Goal: Contribute content

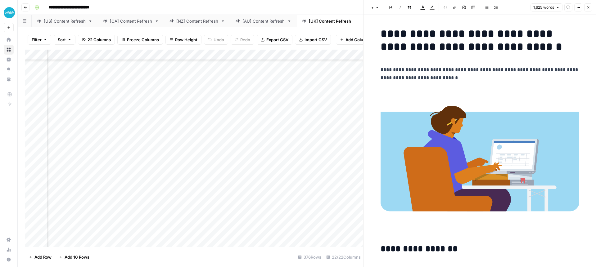
scroll to position [784, 0]
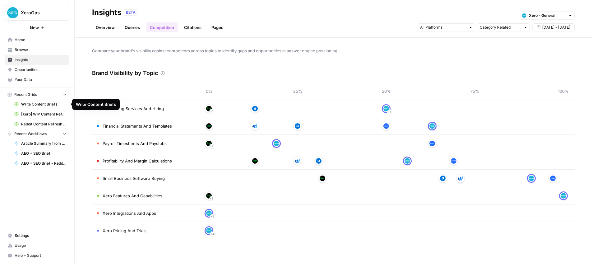
click at [32, 114] on span "[Xero] WIP Content Refresh" at bounding box center [43, 114] width 45 height 6
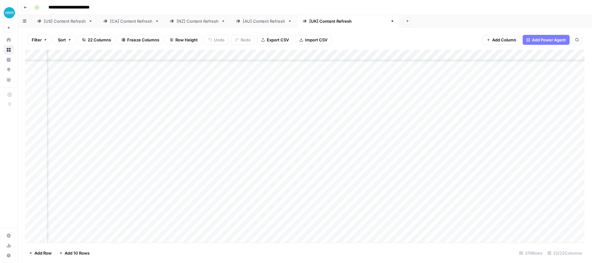
scroll to position [2225, 643]
click at [396, 175] on div "Add Column" at bounding box center [304, 146] width 559 height 193
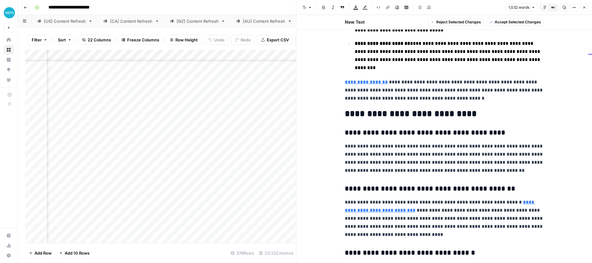
scroll to position [1030, 0]
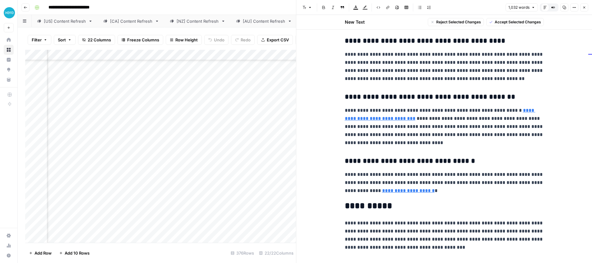
drag, startPoint x: 342, startPoint y: 46, endPoint x: 529, endPoint y: 269, distance: 290.9
click at [529, 262] on html "**********" at bounding box center [296, 131] width 592 height 263
click at [501, 21] on span "Accept Selected Changes" at bounding box center [517, 22] width 46 height 6
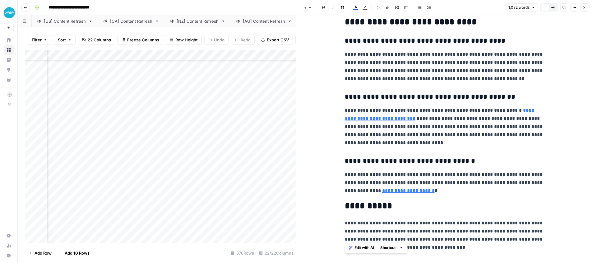
click at [361, 247] on span "Edit with AI" at bounding box center [364, 247] width 20 height 6
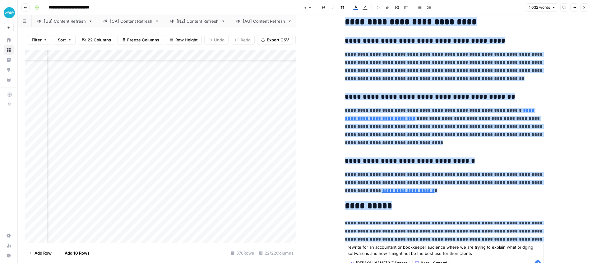
type textarea "rewrite for an accountant or bookkeeper audience where we are trying to explain…"
click at [538, 261] on icon "button" at bounding box center [538, 263] width 6 height 6
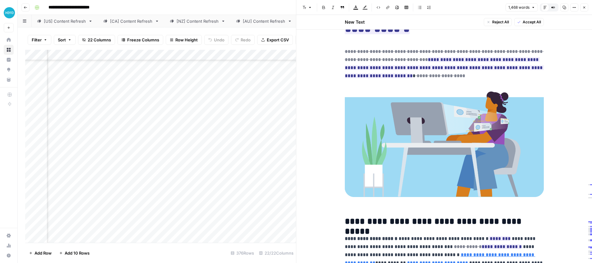
scroll to position [0, 0]
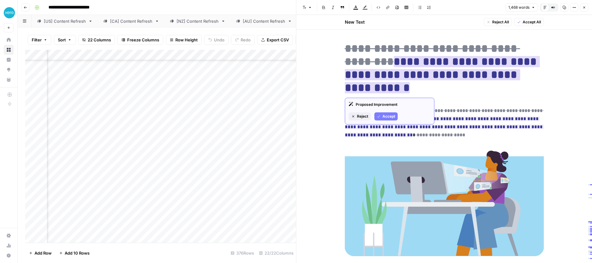
click at [387, 116] on span "Accept" at bounding box center [388, 116] width 13 height 6
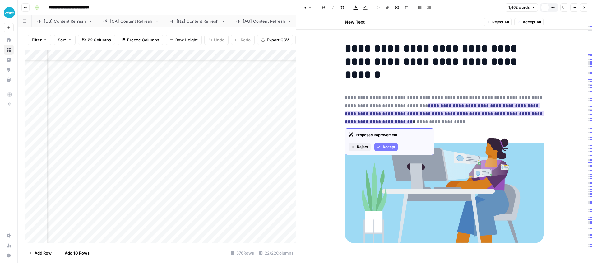
scroll to position [11, 0]
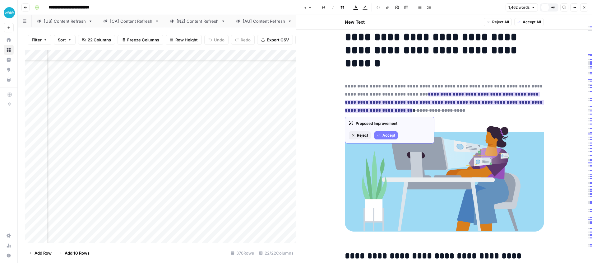
click at [386, 134] on span "Accept" at bounding box center [388, 135] width 13 height 6
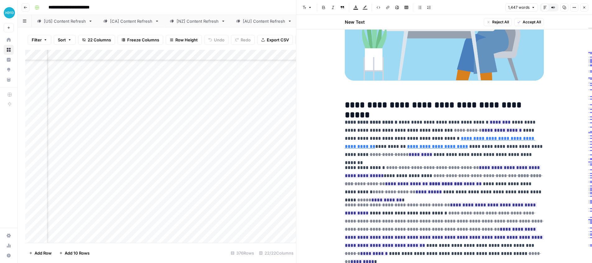
scroll to position [172, 0]
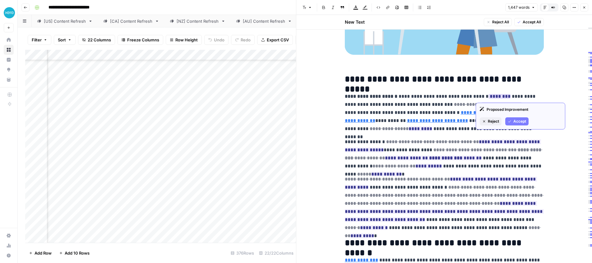
click at [518, 119] on span "Accept" at bounding box center [519, 121] width 13 height 6
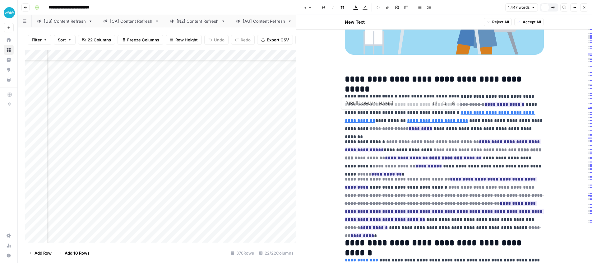
type input "https://www.icaew.com/technical/tax/making-tax-digital/mtd-guidance/mtd-and-vat"
type input "https://www.xero.com/uk/guides/mtd-for-vat/mtd-for-vat-requirements/"
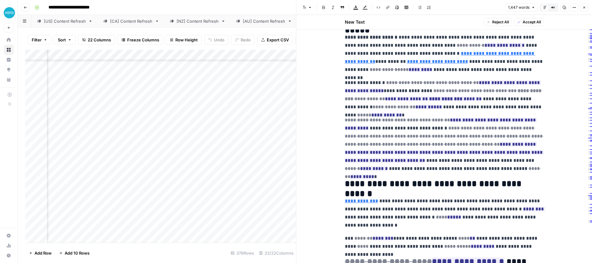
scroll to position [233, 0]
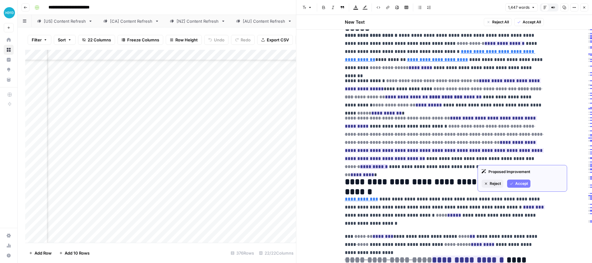
click at [493, 181] on span "Reject" at bounding box center [494, 184] width 11 height 6
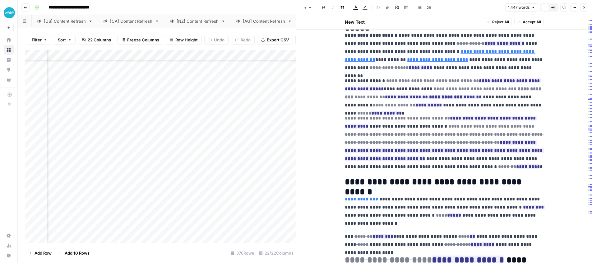
scroll to position [2222, 643]
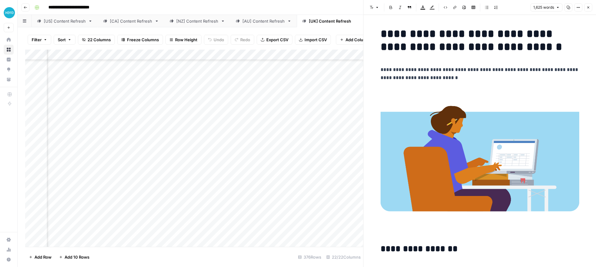
scroll to position [784, 0]
